Goal: Navigation & Orientation: Find specific page/section

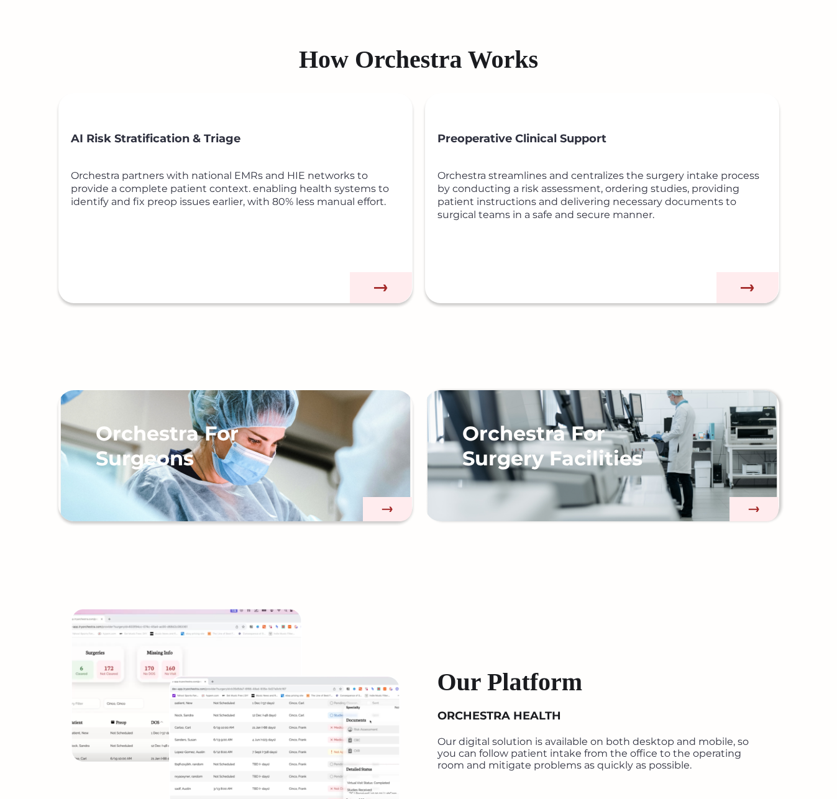
scroll to position [782, 0]
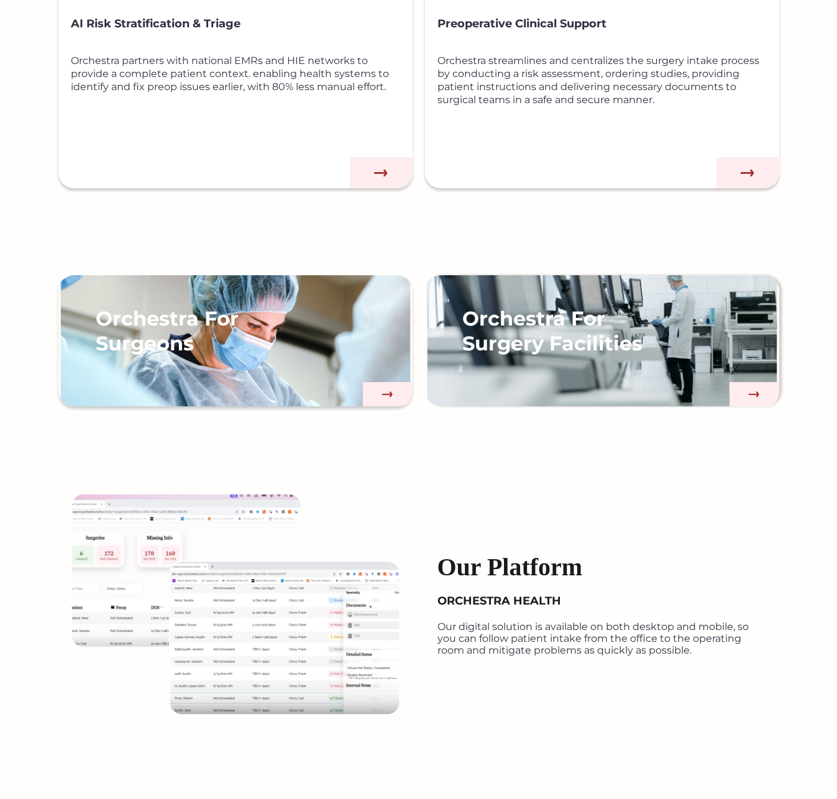
click at [482, 288] on link "Orchestra For Surgery Facilities" at bounding box center [602, 341] width 354 height 132
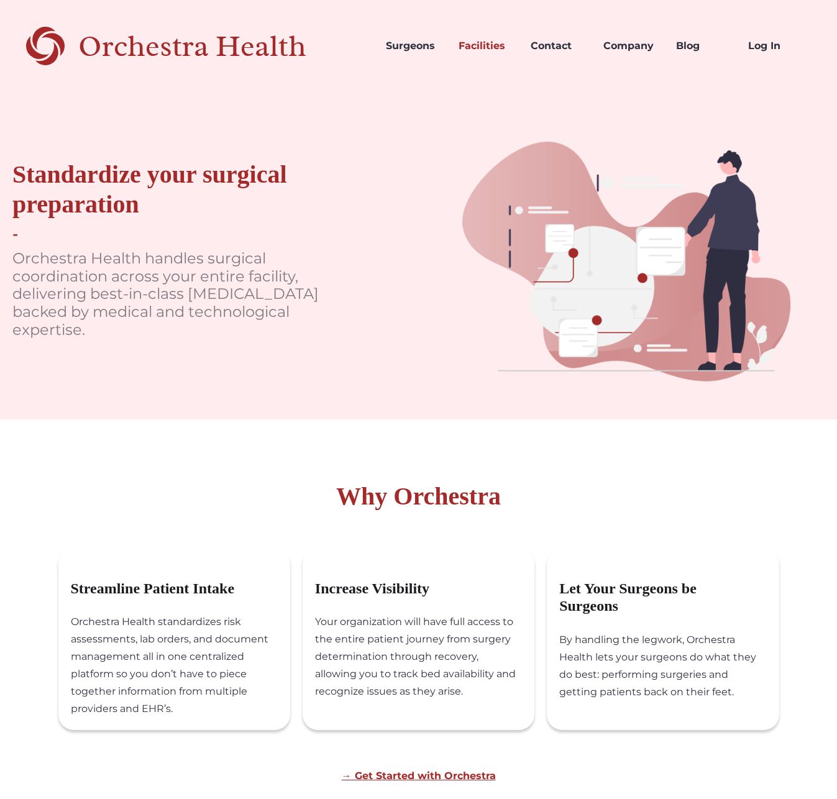
click at [89, 50] on div "Orchestra Health" at bounding box center [214, 46] width 272 height 25
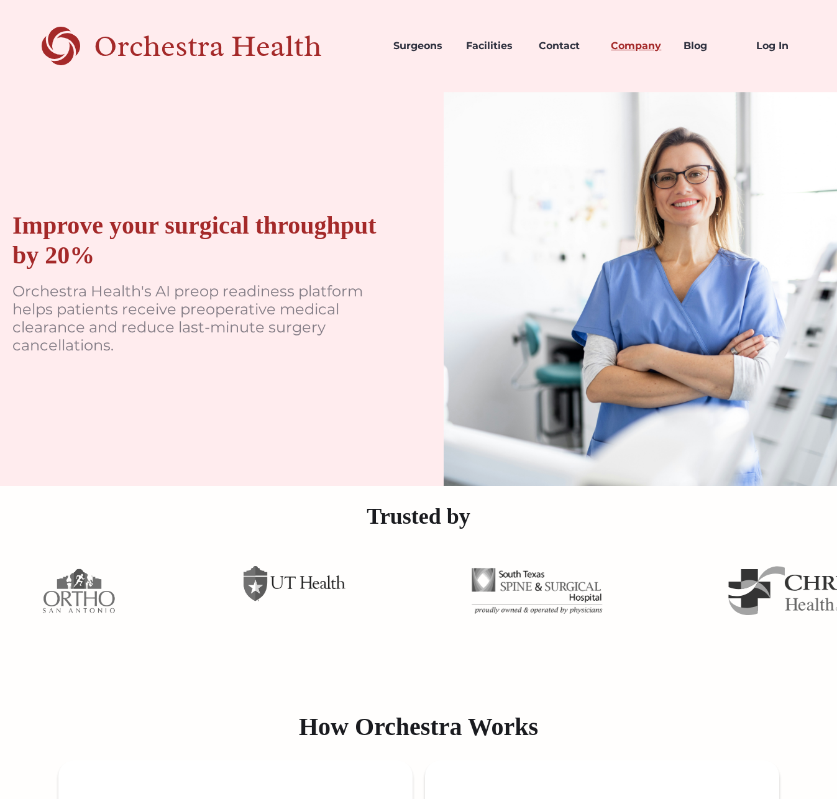
click at [642, 40] on link "Company" at bounding box center [637, 46] width 73 height 42
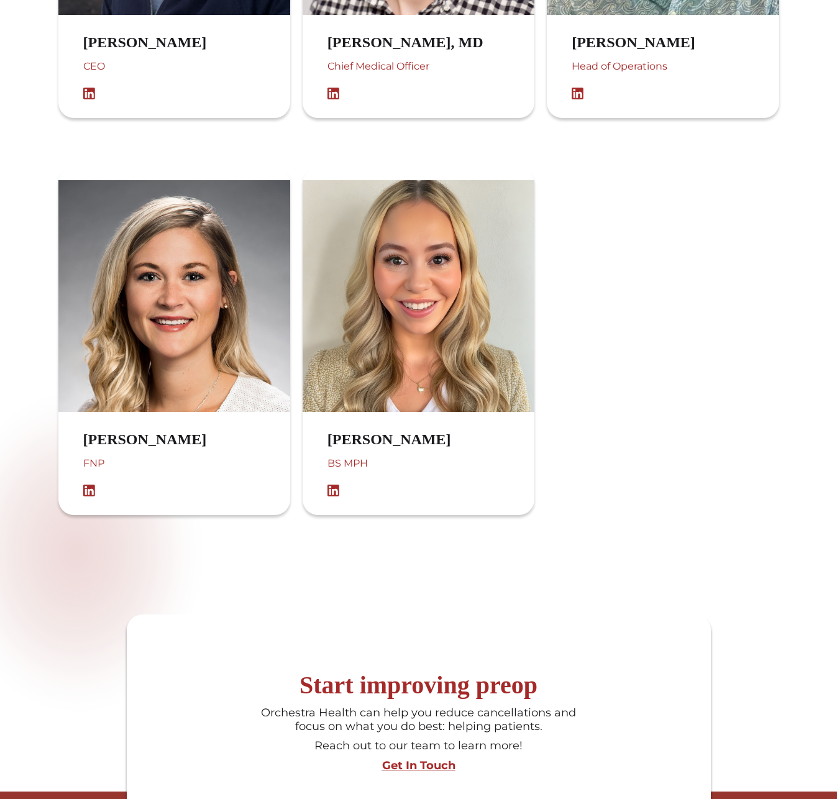
scroll to position [815, 0]
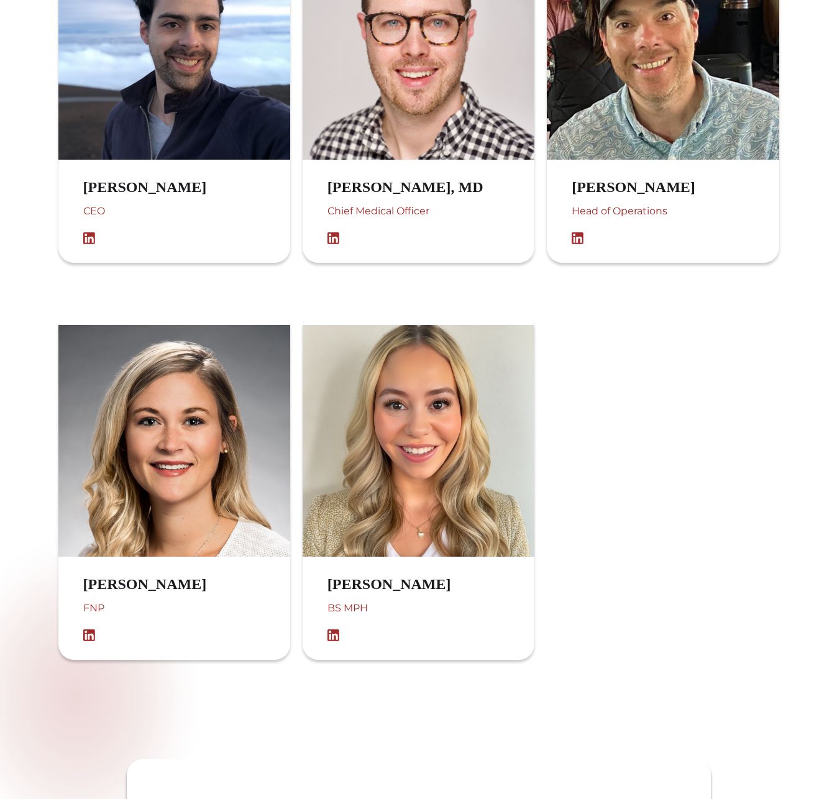
click at [96, 236] on img at bounding box center [92, 238] width 19 height 12
